Goal: Communication & Community: Answer question/provide support

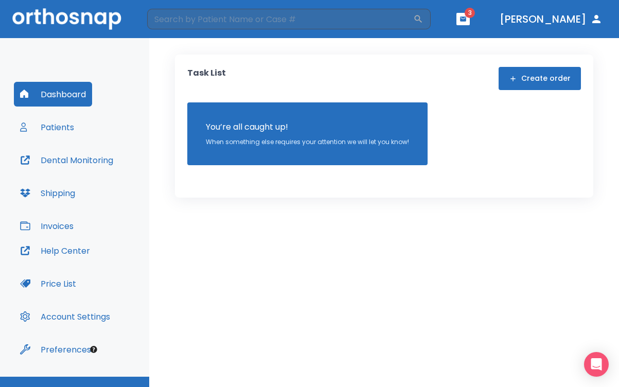
click at [469, 22] on button "button" at bounding box center [462, 19] width 13 height 12
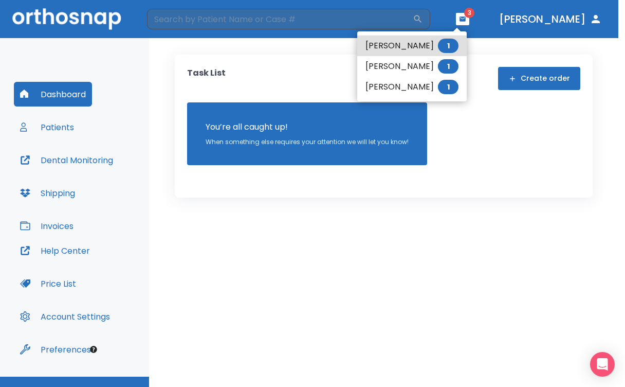
click at [404, 88] on li "[PERSON_NAME] 1" at bounding box center [412, 87] width 110 height 21
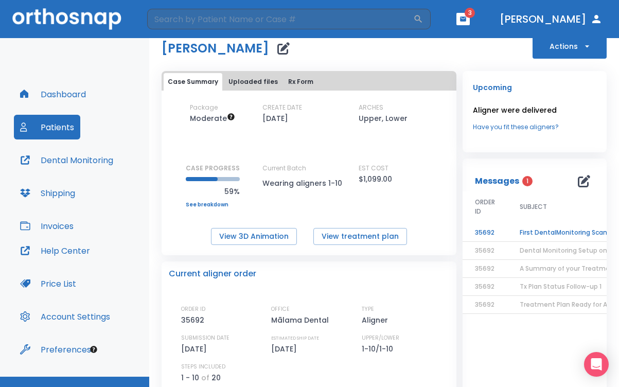
scroll to position [24, 0]
click at [541, 231] on td "First DentalMonitoring Scan Review!" at bounding box center [571, 232] width 129 height 18
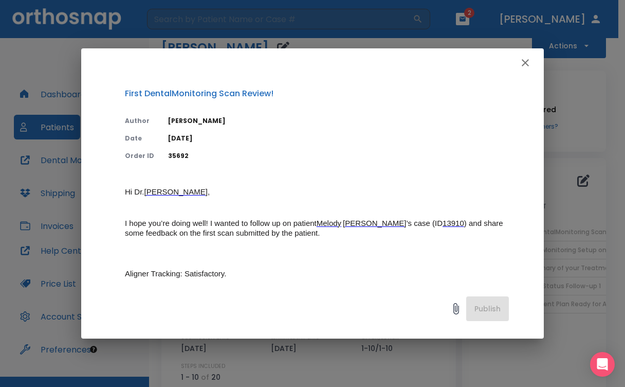
click at [343, 253] on p "Hi [PERSON_NAME] , I hope you’re doing well! I wanted to follow up on patient […" at bounding box center [317, 334] width 384 height 295
click at [342, 162] on div "First DentalMonitoring Scan Review! Author [PERSON_NAME] Date [DATE] Order ID 3…" at bounding box center [312, 180] width 463 height 207
drag, startPoint x: 511, startPoint y: 156, endPoint x: 511, endPoint y: 168, distance: 11.8
click at [511, 174] on div "First DentalMonitoring Scan Review! Author [PERSON_NAME] Date [DATE] Order ID 3…" at bounding box center [312, 180] width 463 height 207
click at [525, 63] on icon "button" at bounding box center [525, 62] width 7 height 7
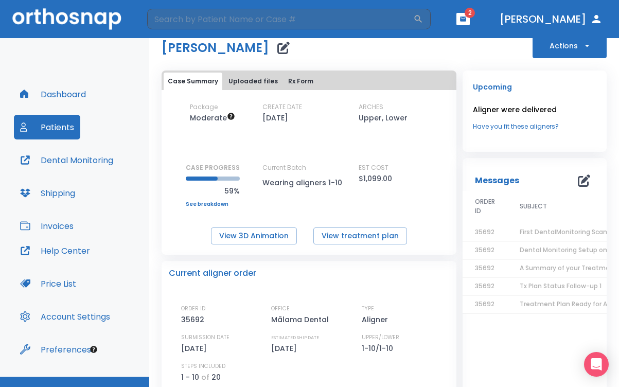
click at [499, 181] on p "Messages" at bounding box center [497, 180] width 44 height 12
click at [577, 176] on icon "button" at bounding box center [583, 180] width 12 height 12
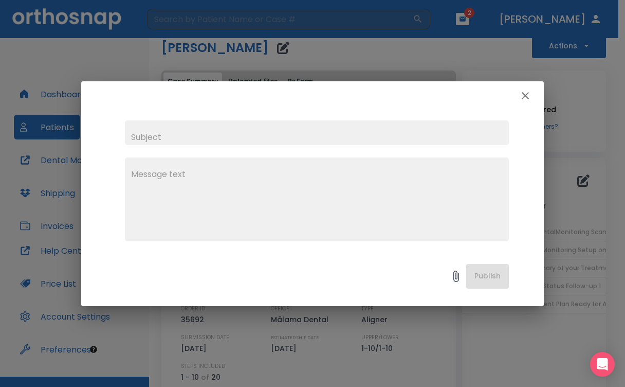
click at [326, 135] on input "text" at bounding box center [317, 132] width 384 height 25
type input "[PERSON_NAME]"
click at [293, 174] on textarea at bounding box center [317, 203] width 372 height 71
type textarea "J"
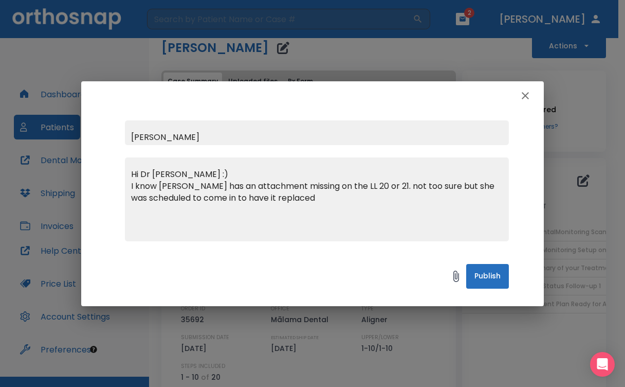
click at [430, 185] on textarea "Hi Dr [PERSON_NAME] :) I know [PERSON_NAME] has an attachment missing on the LL…" at bounding box center [317, 203] width 372 height 71
click at [262, 198] on textarea "Hi Dr [PERSON_NAME] :) I know [PERSON_NAME] has an attachment missing on the LL…" at bounding box center [317, 203] width 372 height 71
type textarea "Hi Dr [PERSON_NAME] :) I know [PERSON_NAME] has an attachment missing on the LL…"
click at [487, 270] on button "Publish" at bounding box center [487, 276] width 43 height 25
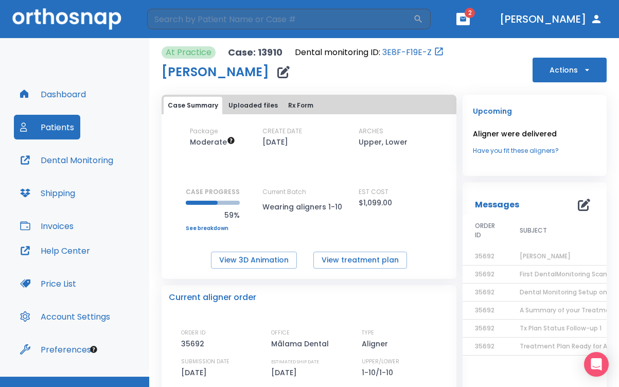
scroll to position [0, 0]
click at [469, 13] on button "button" at bounding box center [462, 19] width 13 height 12
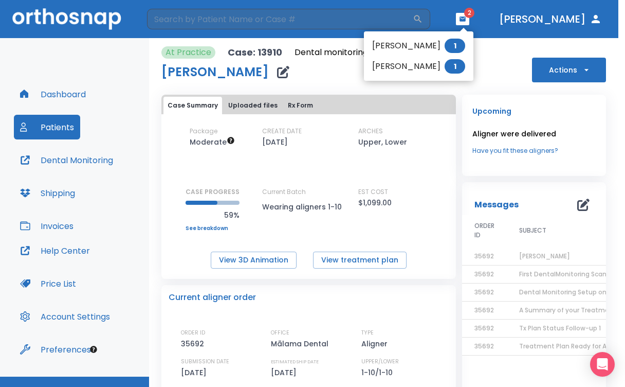
click at [426, 45] on li "[PERSON_NAME] 1" at bounding box center [419, 45] width 110 height 21
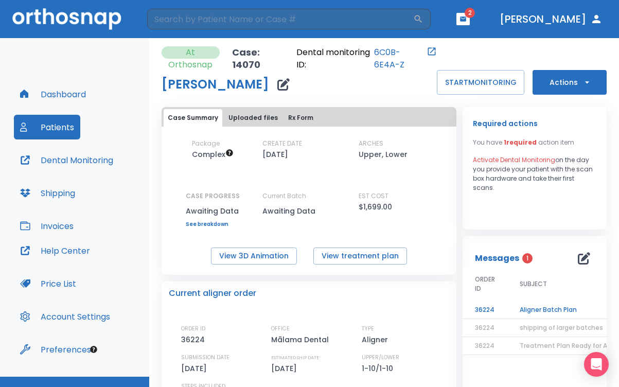
click at [547, 310] on td "Aligner Batch Plan" at bounding box center [571, 310] width 129 height 18
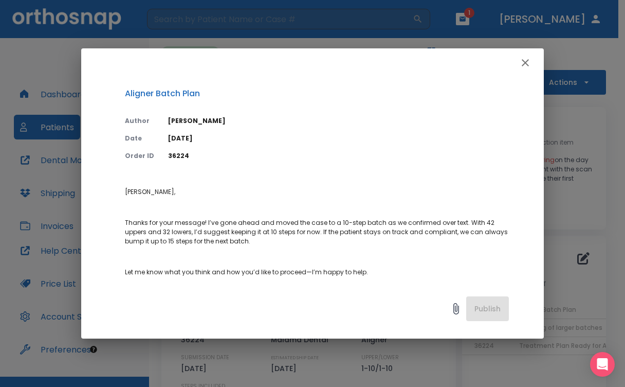
click at [524, 64] on icon "button" at bounding box center [525, 62] width 7 height 7
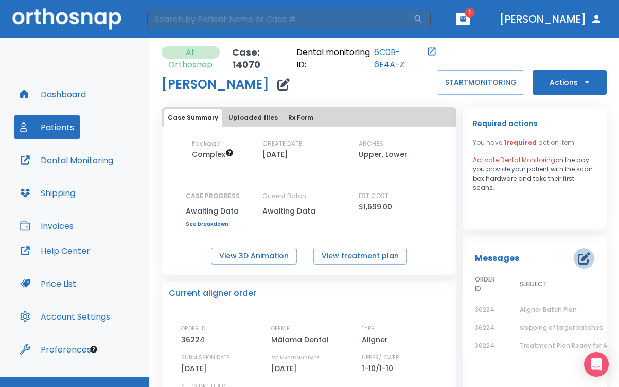
click at [577, 259] on icon "button" at bounding box center [583, 258] width 12 height 12
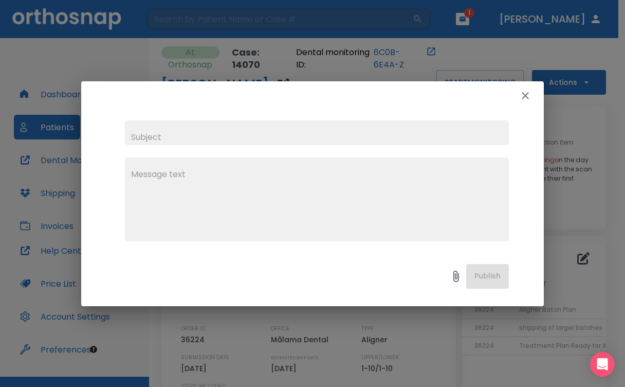
click at [393, 139] on input "text" at bounding box center [317, 132] width 384 height 25
type input "[PERSON_NAME] (batches)"
click at [337, 191] on textarea at bounding box center [317, 203] width 372 height 71
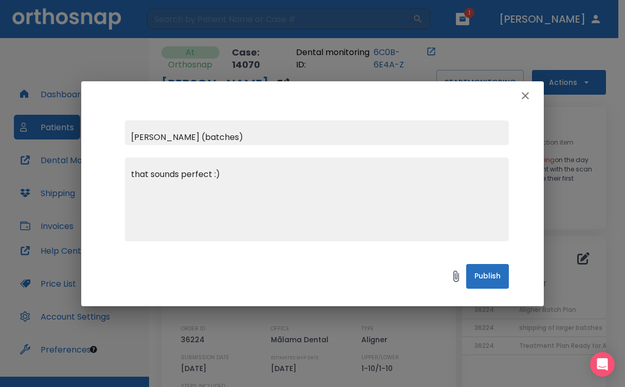
type textarea "that sounds perfect :)"
click at [482, 274] on button "Publish" at bounding box center [487, 276] width 43 height 25
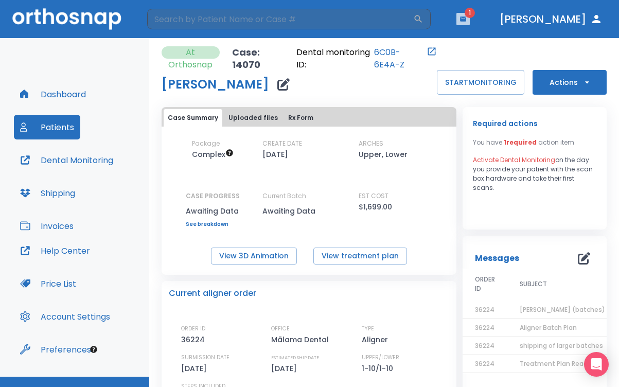
click at [466, 21] on icon "button" at bounding box center [463, 18] width 6 height 5
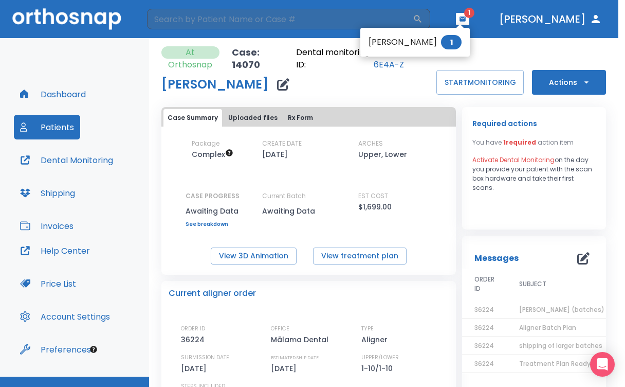
click at [425, 38] on li "[PERSON_NAME] 1" at bounding box center [415, 42] width 110 height 21
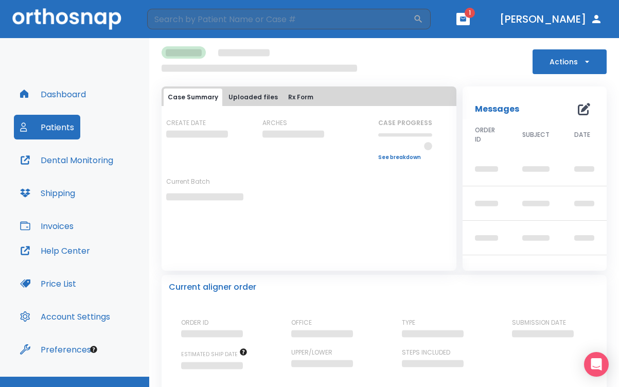
click at [475, 16] on span "1" at bounding box center [469, 13] width 10 height 10
